Goal: Communication & Community: Answer question/provide support

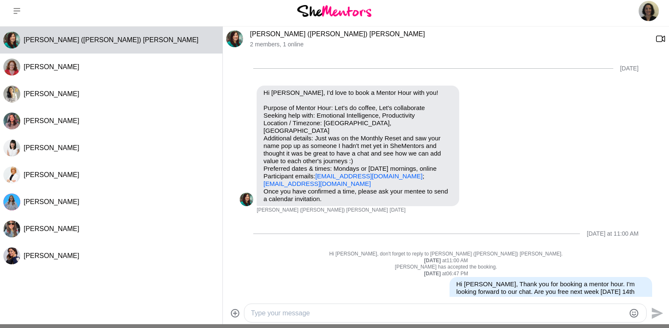
scroll to position [158, 0]
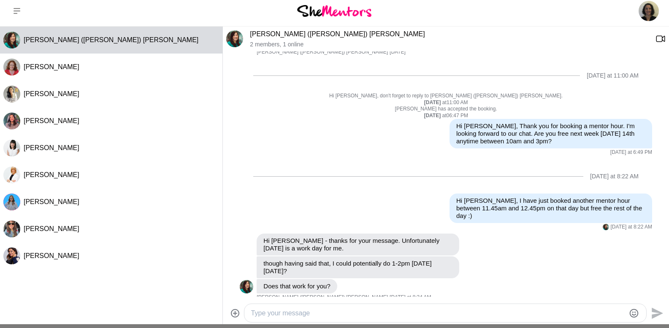
click at [365, 308] on textarea "Type your message" at bounding box center [438, 313] width 374 height 10
click at [282, 314] on textarea "Type your message" at bounding box center [438, 313] width 374 height 10
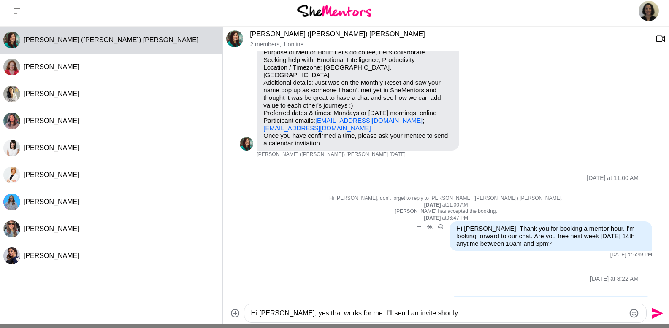
scroll to position [39, 0]
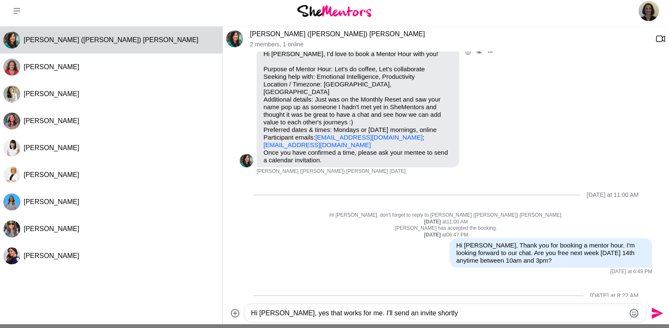
drag, startPoint x: 363, startPoint y: 146, endPoint x: 262, endPoint y: 145, distance: 100.8
click at [262, 145] on div "Hi [PERSON_NAME], I'd love to book a Mentor Hour with you! Purpose of Mentor Ho…" at bounding box center [357, 107] width 202 height 121
copy link "[EMAIL_ADDRESS][DOMAIN_NAME]"
click at [426, 311] on textarea "Hi [PERSON_NAME], yes that works for me. I'll send an invite shortly" at bounding box center [438, 313] width 374 height 10
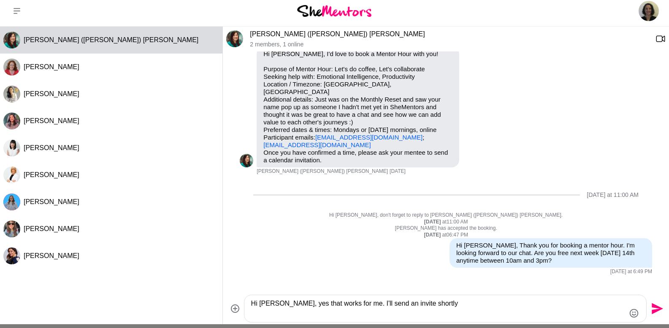
type textarea "Hi [PERSON_NAME], yes that works for me. I'll send an invite shortly"
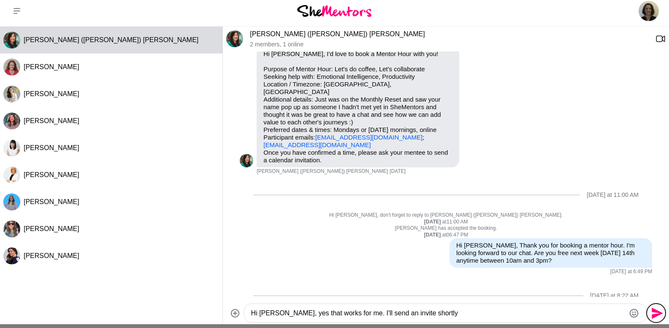
click at [660, 313] on icon "Send" at bounding box center [656, 312] width 11 height 11
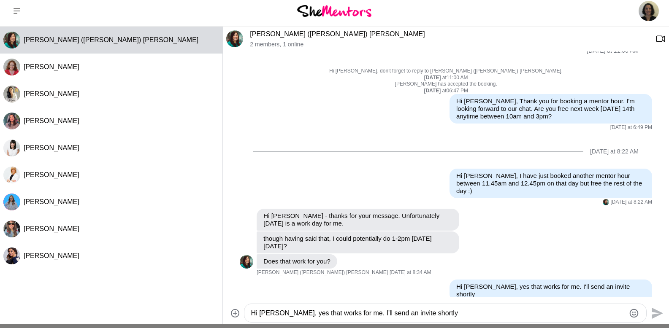
click at [439, 313] on textarea "Hi [PERSON_NAME], yes that works for me. I'll send an invite shortly" at bounding box center [438, 313] width 374 height 10
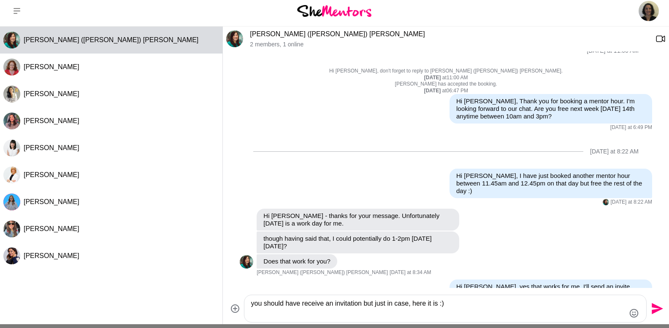
paste textarea "[PERSON_NAME] is inviting you to a scheduled Zoom meeting. Topic: Mentor Hour […"
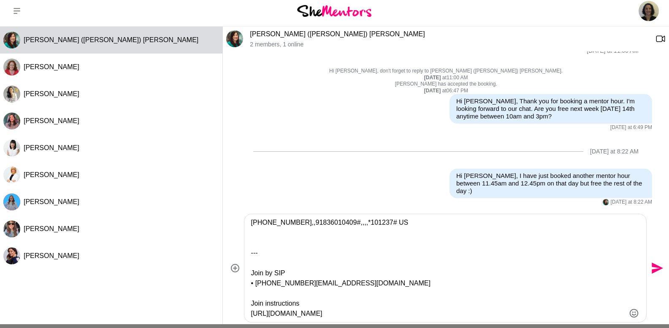
scroll to position [201, 0]
type textarea "you should have receive an invitation but just in case, here it is :) [PERSON_N…"
click at [657, 272] on icon "Send" at bounding box center [655, 268] width 13 height 13
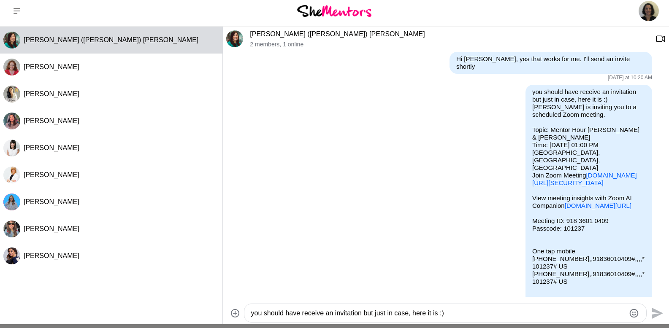
click at [420, 316] on textarea "you should have receive an invitation but just in case, here it is :) [PERSON_N…" at bounding box center [438, 313] width 374 height 10
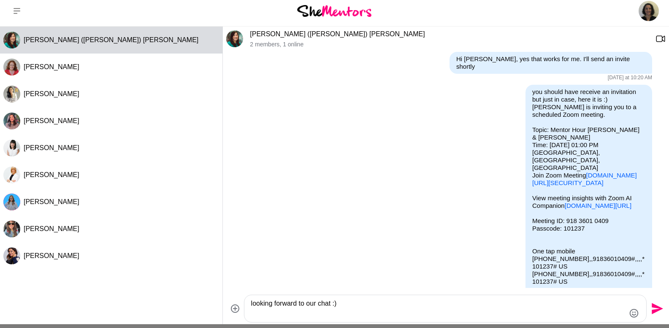
type textarea "looking forward to our chat :)"
click at [655, 305] on icon "Send" at bounding box center [656, 308] width 11 height 11
